Goal: Transaction & Acquisition: Purchase product/service

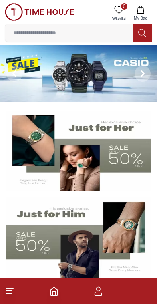
click at [32, 77] on img at bounding box center [78, 73] width 157 height 57
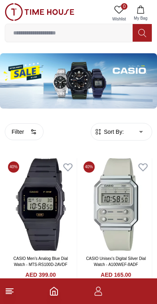
click at [12, 288] on icon at bounding box center [10, 291] width 10 height 10
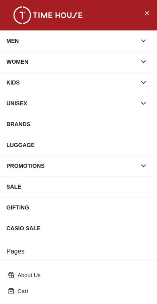
click at [19, 37] on div "MEN" at bounding box center [71, 41] width 130 height 14
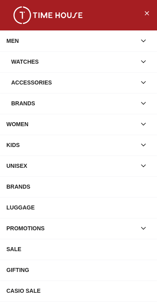
click at [20, 60] on div "Watches" at bounding box center [73, 61] width 125 height 14
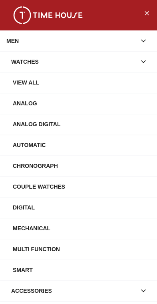
click at [16, 79] on div "View All" at bounding box center [82, 82] width 138 height 14
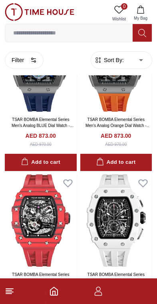
scroll to position [77, 0]
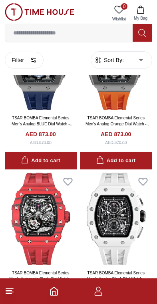
click at [101, 291] on icon "button" at bounding box center [99, 291] width 10 height 10
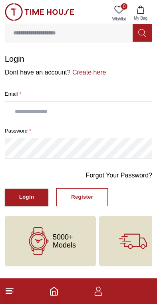
click at [87, 73] on link "Create here" at bounding box center [89, 72] width 36 height 7
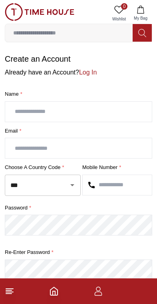
click at [18, 107] on input "text" at bounding box center [78, 112] width 147 height 20
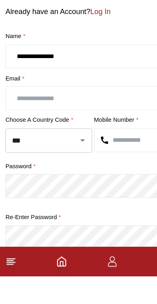
type input "**********"
click at [24, 138] on input "text" at bounding box center [78, 148] width 147 height 20
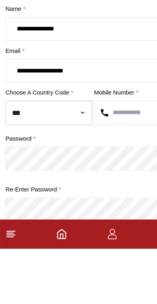
click at [70, 180] on icon "Open" at bounding box center [73, 185] width 10 height 10
type input "**********"
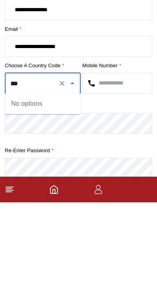
type input "****"
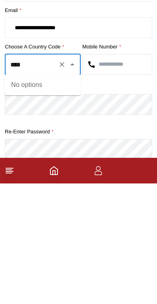
click at [27, 195] on div "No options" at bounding box center [43, 205] width 76 height 21
click at [76, 180] on icon "Close" at bounding box center [73, 185] width 10 height 10
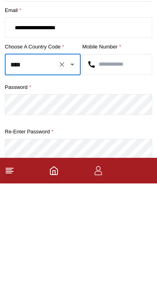
click at [60, 181] on icon "Clear" at bounding box center [62, 185] width 8 height 8
click at [70, 180] on icon "Open" at bounding box center [73, 185] width 10 height 10
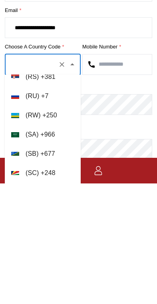
scroll to position [3654, 0]
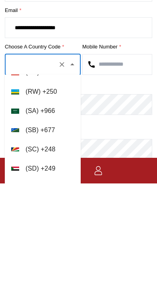
click at [17, 229] on img at bounding box center [15, 231] width 8 height 5
type input "***"
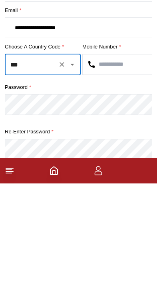
click at [102, 175] on input "text" at bounding box center [117, 185] width 69 height 20
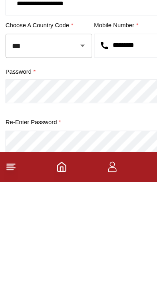
type input "*********"
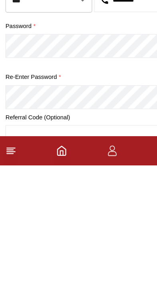
scroll to position [42, 0]
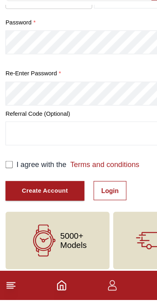
scroll to position [150, 0]
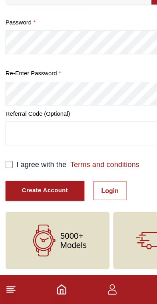
click at [28, 200] on div "Create Account" at bounding box center [39, 204] width 40 height 9
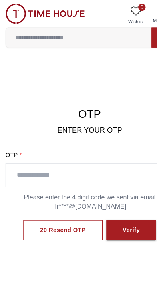
click at [26, 153] on input "text" at bounding box center [78, 153] width 147 height 20
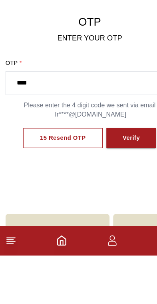
type input "****"
click at [121, 197] on div "Verify" at bounding box center [115, 201] width 15 height 9
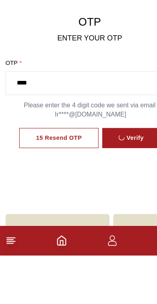
scroll to position [39, 0]
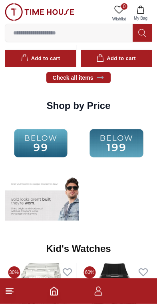
scroll to position [1033, 0]
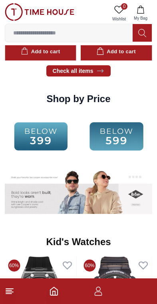
click at [72, 138] on img at bounding box center [41, 136] width 72 height 46
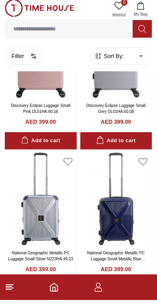
scroll to position [86, 0]
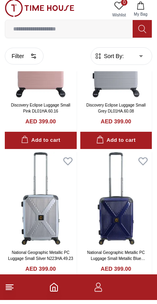
click at [9, 291] on icon at bounding box center [10, 291] width 10 height 10
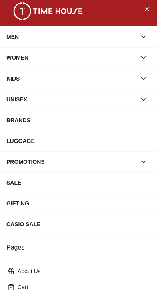
click at [11, 37] on div "MEN" at bounding box center [71, 41] width 130 height 14
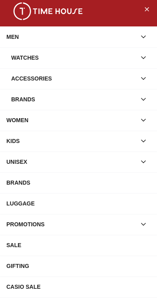
click at [20, 125] on div "WOMEN" at bounding box center [71, 124] width 130 height 14
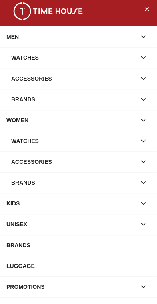
click at [12, 139] on div "Watches" at bounding box center [73, 145] width 125 height 14
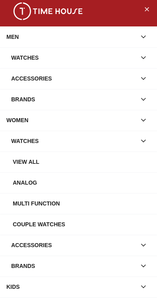
click at [87, 169] on div "View all" at bounding box center [82, 166] width 138 height 14
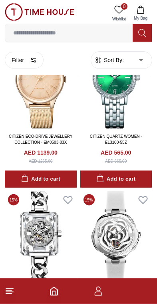
scroll to position [1918, 0]
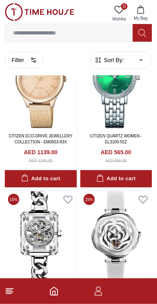
click at [16, 57] on button "Filter" at bounding box center [24, 60] width 39 height 17
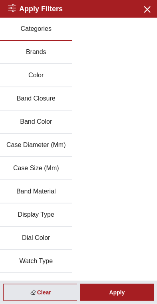
click at [22, 52] on button "Brands" at bounding box center [36, 52] width 72 height 23
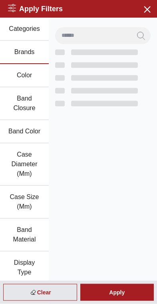
scroll to position [1393, 0]
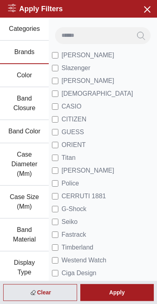
scroll to position [1264, 0]
click at [64, 70] on span "Slazenger" at bounding box center [76, 68] width 29 height 10
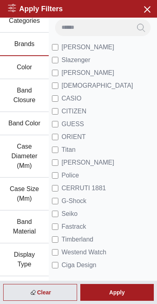
scroll to position [8, 0]
click at [74, 86] on span "Ecstacy" at bounding box center [98, 86] width 72 height 10
click at [69, 83] on span "Ecstacy" at bounding box center [98, 86] width 72 height 10
click at [69, 87] on span "Ecstacy" at bounding box center [98, 86] width 72 height 10
click at [125, 293] on div "Apply" at bounding box center [118, 292] width 74 height 17
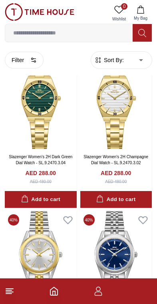
scroll to position [194, 0]
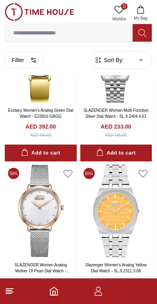
scroll to position [1791, 0]
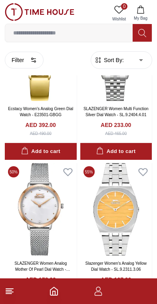
click at [21, 57] on button "Filter" at bounding box center [24, 60] width 39 height 17
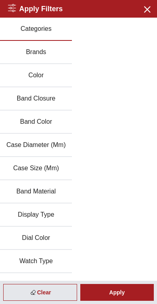
click at [29, 41] on button "Brands" at bounding box center [36, 52] width 72 height 23
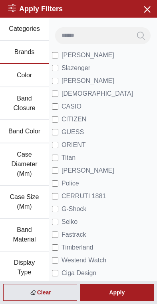
scroll to position [1234, 0]
click at [112, 293] on div "Apply" at bounding box center [118, 292] width 74 height 17
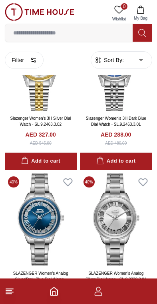
scroll to position [386, 0]
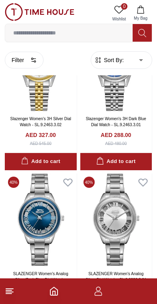
click at [25, 109] on img at bounding box center [41, 64] width 72 height 93
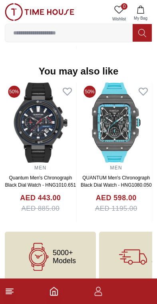
scroll to position [784, 0]
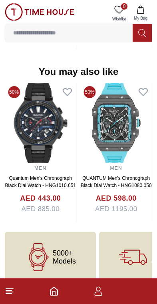
click at [13, 289] on line at bounding box center [9, 289] width 7 height 0
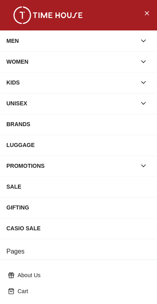
click at [152, 8] on button "Close Menu" at bounding box center [147, 12] width 13 height 13
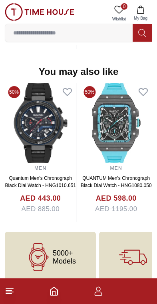
click at [138, 11] on icon "button" at bounding box center [140, 10] width 7 height 8
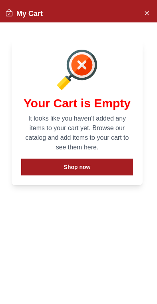
click at [36, 170] on button "Shop now" at bounding box center [77, 167] width 112 height 17
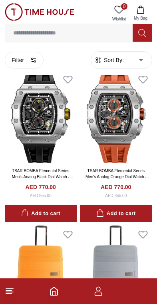
scroll to position [489, 0]
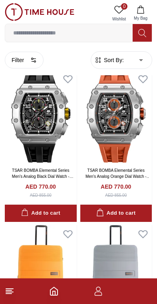
click at [18, 290] on footer at bounding box center [78, 291] width 157 height 26
click at [7, 278] on img at bounding box center [41, 271] width 72 height 93
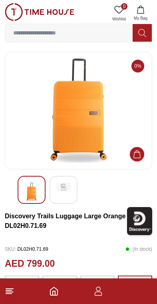
click at [13, 295] on icon at bounding box center [10, 291] width 10 height 10
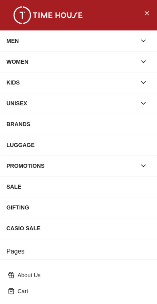
click at [19, 64] on div "WOMEN" at bounding box center [71, 61] width 130 height 14
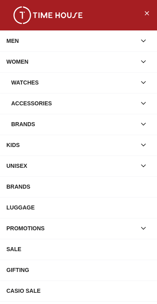
click at [17, 81] on div "Watches" at bounding box center [73, 82] width 125 height 14
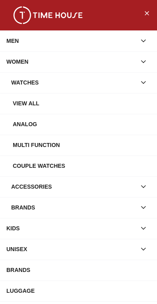
click at [13, 101] on div "View all" at bounding box center [82, 103] width 138 height 14
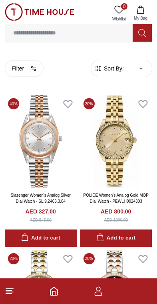
click at [17, 68] on button "Filter" at bounding box center [24, 68] width 39 height 17
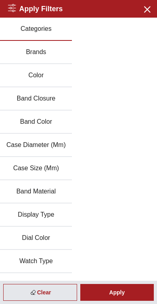
click at [26, 55] on button "Brands" at bounding box center [36, 52] width 72 height 23
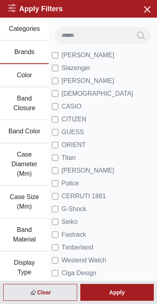
click at [107, 291] on div "Apply" at bounding box center [118, 292] width 74 height 17
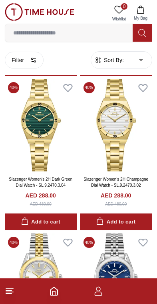
scroll to position [172, 0]
